Goal: Check status

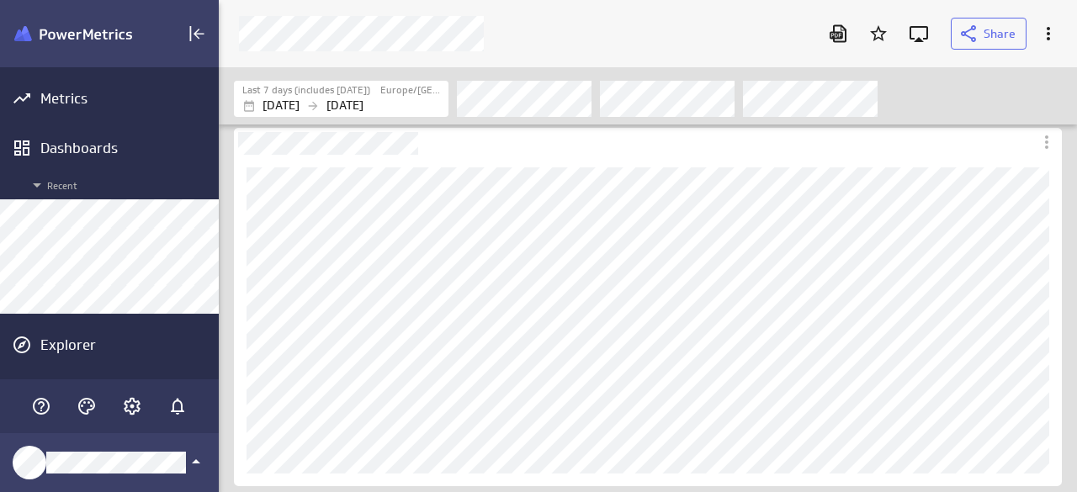
scroll to position [518, 884]
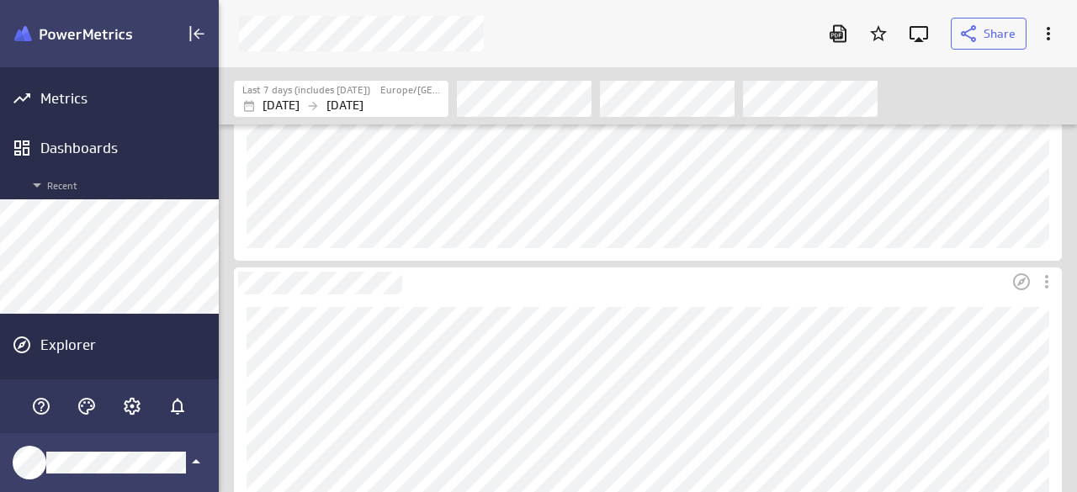
scroll to position [252, 0]
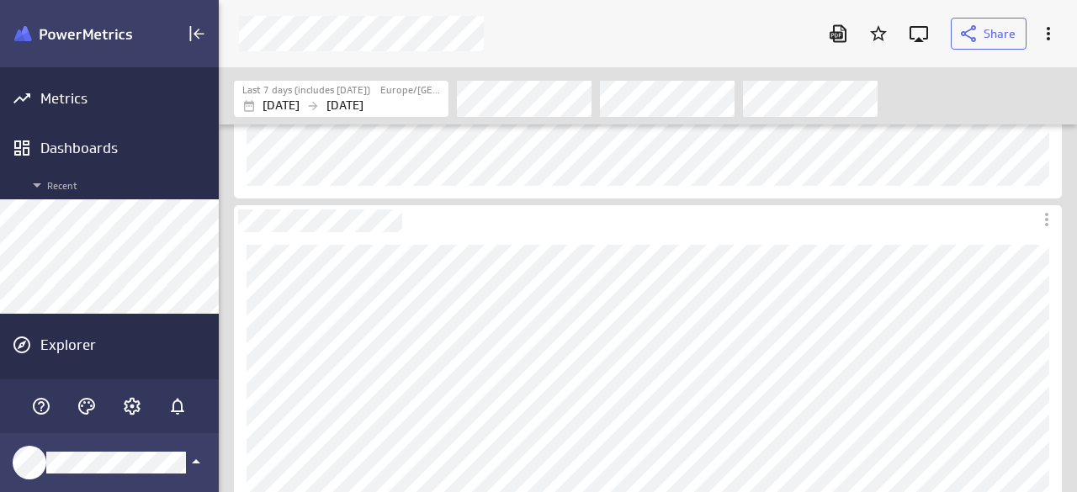
scroll to position [337, 0]
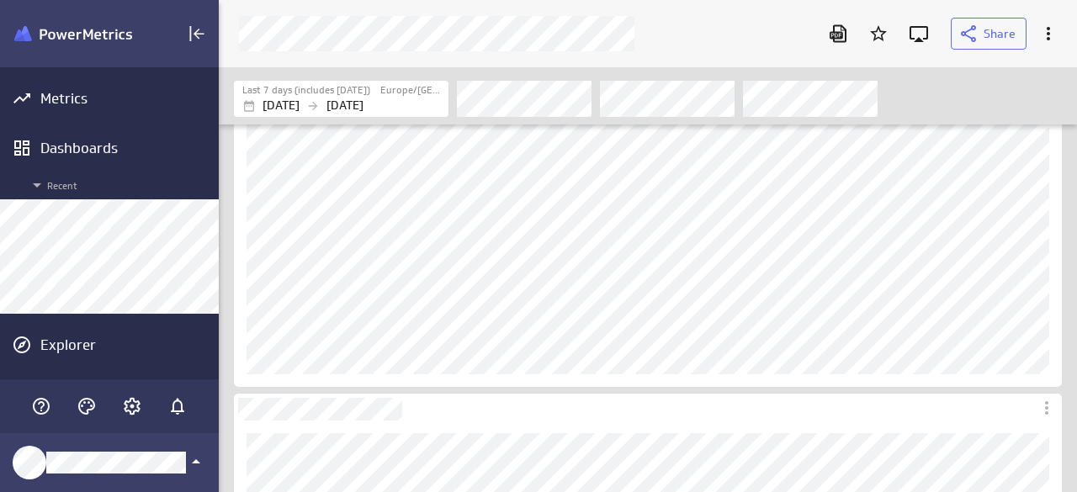
scroll to position [252, 0]
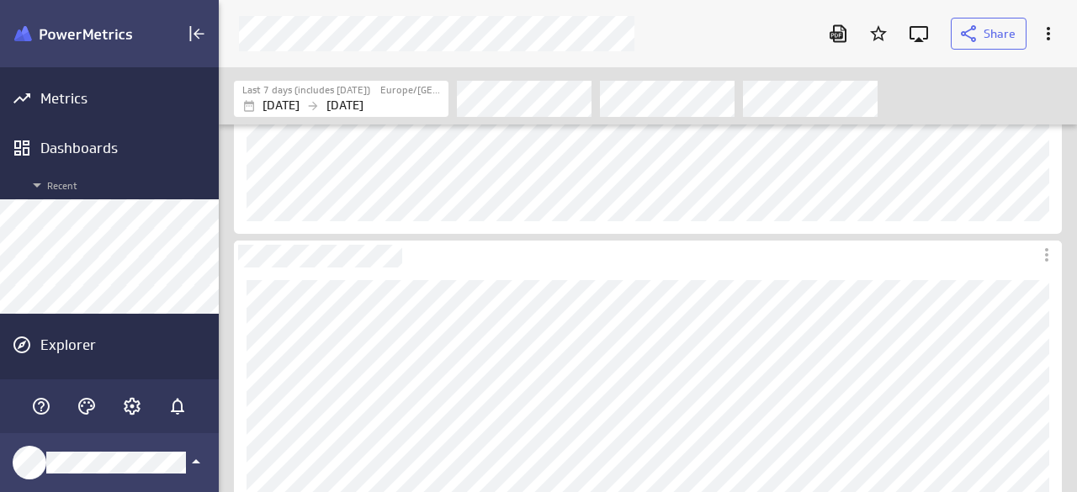
click at [990, 97] on div "Filters" at bounding box center [759, 98] width 604 height 37
